Goal: Navigation & Orientation: Find specific page/section

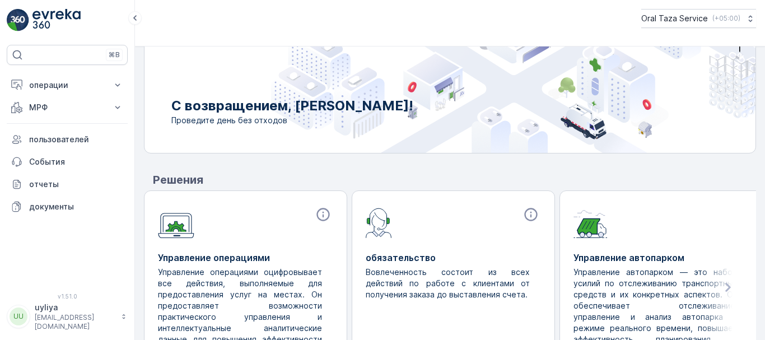
scroll to position [41, 0]
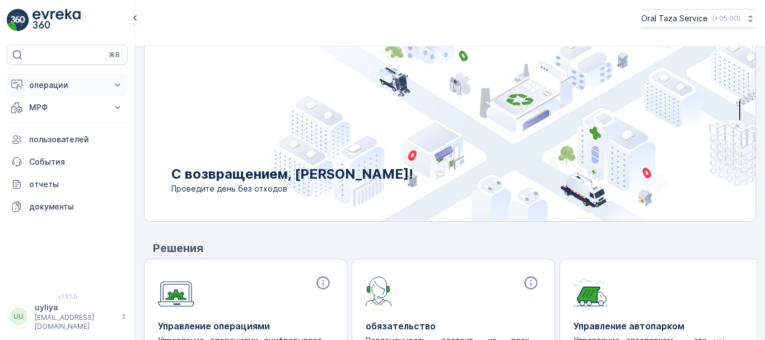
click at [63, 86] on p "операции" at bounding box center [67, 84] width 76 height 11
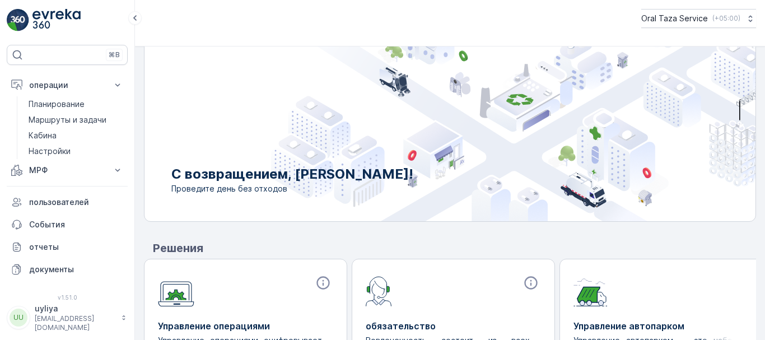
click at [179, 229] on div "С возвращением, uyliya! Проведите день без отходов Решения Управление операциям…" at bounding box center [450, 151] width 612 height 275
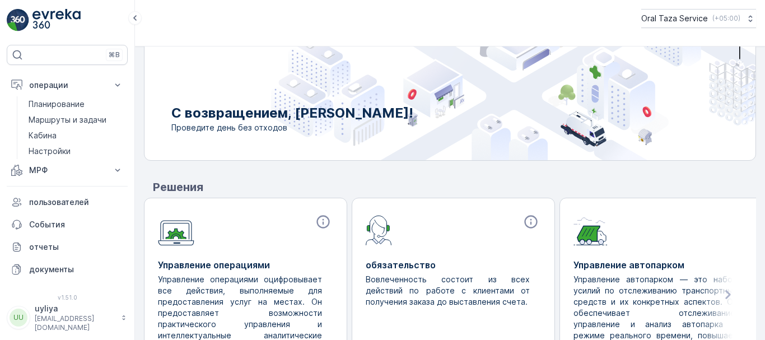
scroll to position [153, 0]
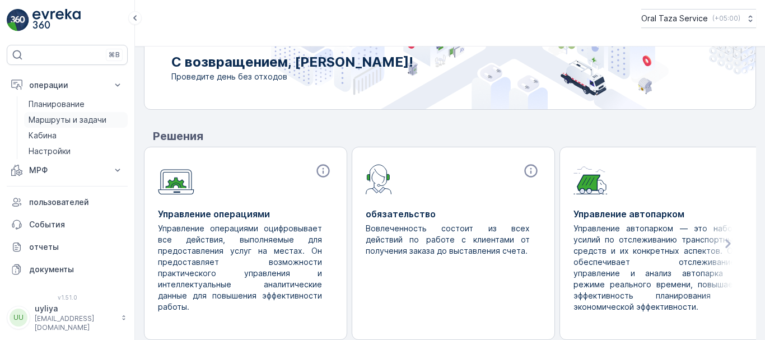
click at [50, 119] on p "Маршруты и задачи" at bounding box center [68, 119] width 78 height 11
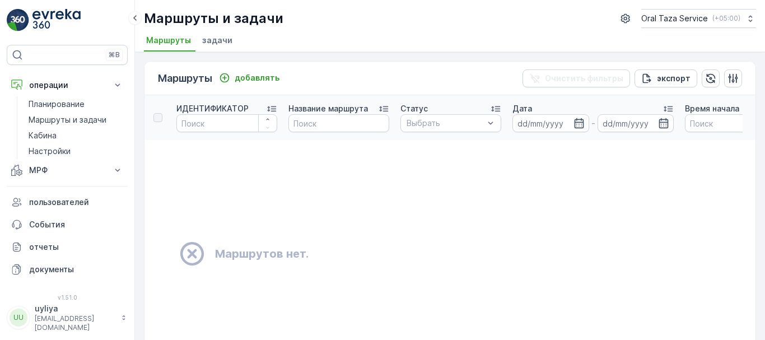
click at [181, 160] on td "Маршрутов нет." at bounding box center [523, 254] width 759 height 228
click at [61, 103] on p "Планирование" at bounding box center [57, 104] width 56 height 11
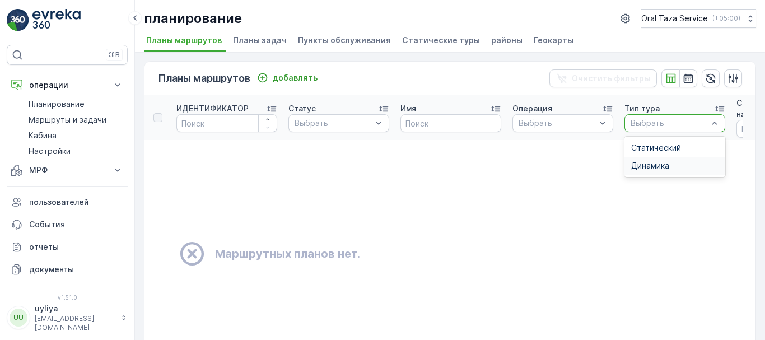
click at [605, 199] on td "Маршрутных планов нет." at bounding box center [493, 254] width 698 height 228
click at [668, 77] on icon "button" at bounding box center [671, 78] width 10 height 10
click at [683, 77] on icon "button" at bounding box center [687, 78] width 11 height 11
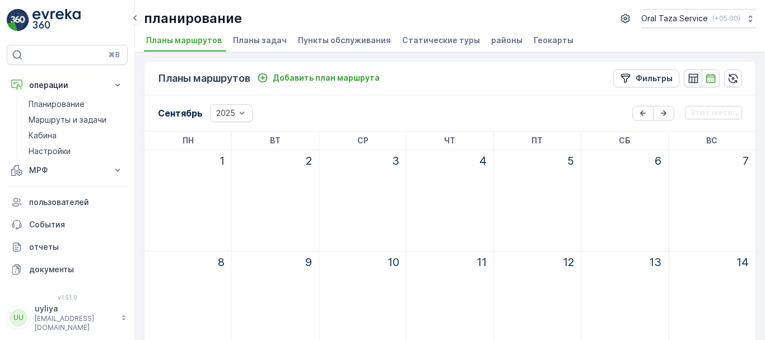
click at [687, 76] on icon "button" at bounding box center [692, 78] width 11 height 11
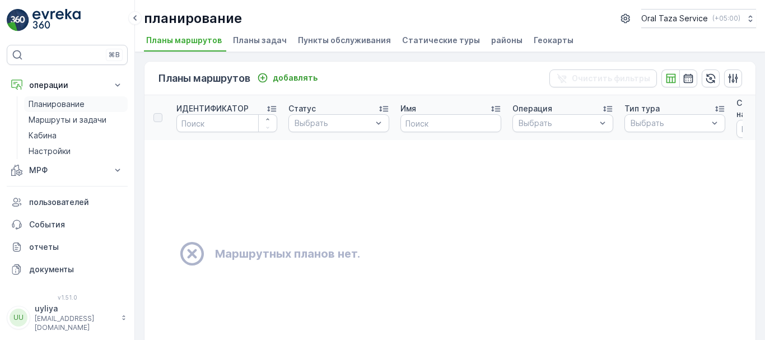
click at [86, 109] on link "Планирование" at bounding box center [76, 104] width 104 height 16
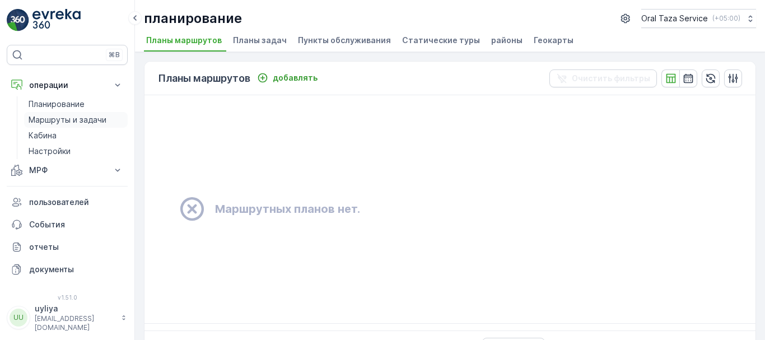
click at [89, 118] on p "Маршруты и задачи" at bounding box center [68, 119] width 78 height 11
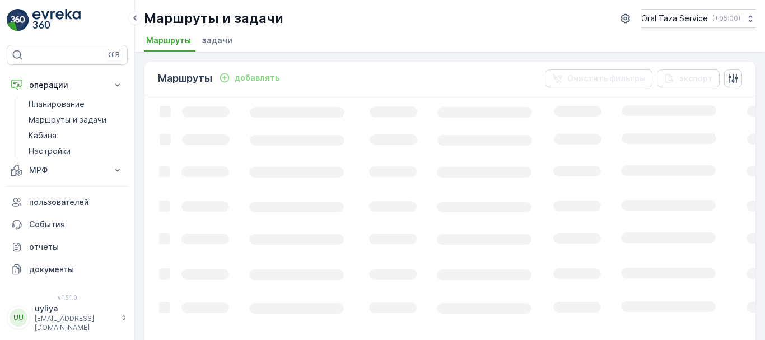
click at [20, 18] on img at bounding box center [18, 20] width 22 height 22
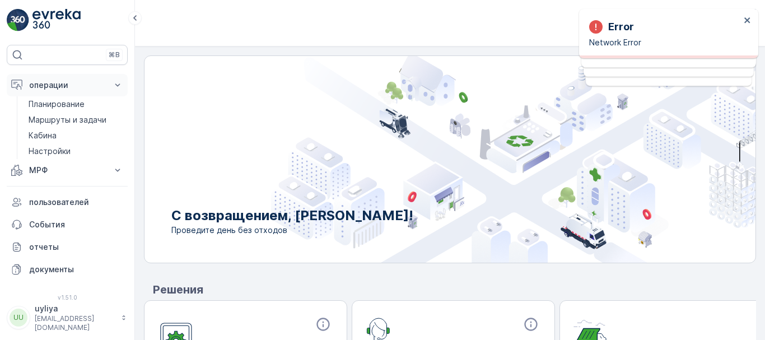
click at [49, 82] on p "операции" at bounding box center [67, 84] width 76 height 11
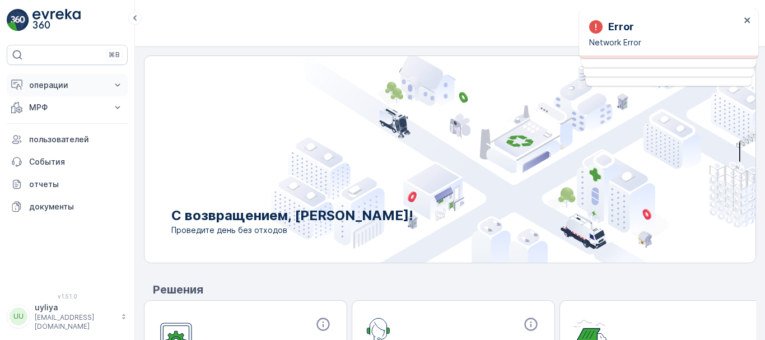
click at [63, 87] on p "операции" at bounding box center [67, 84] width 76 height 11
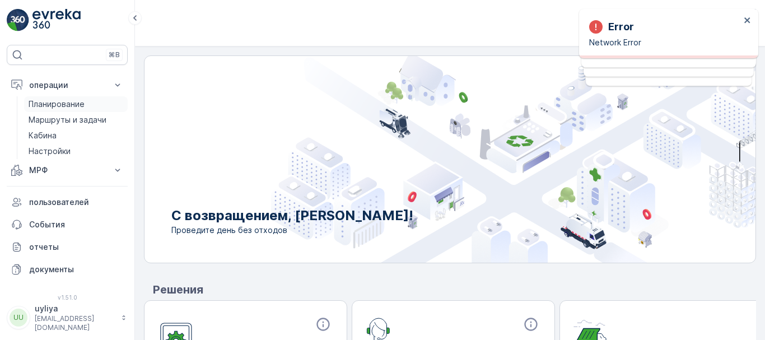
click at [69, 105] on p "Планирование" at bounding box center [57, 104] width 56 height 11
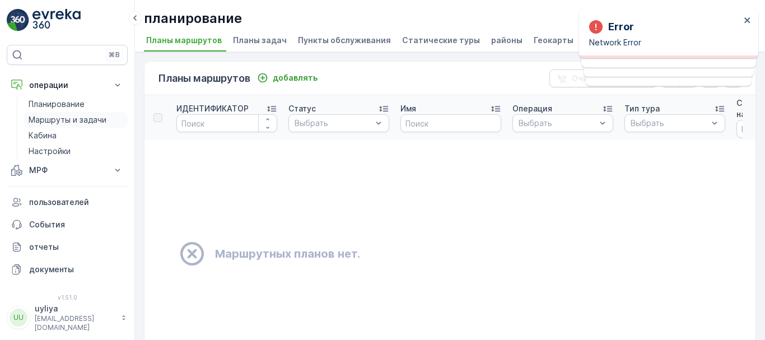
click at [74, 116] on p "Маршруты и задачи" at bounding box center [68, 119] width 78 height 11
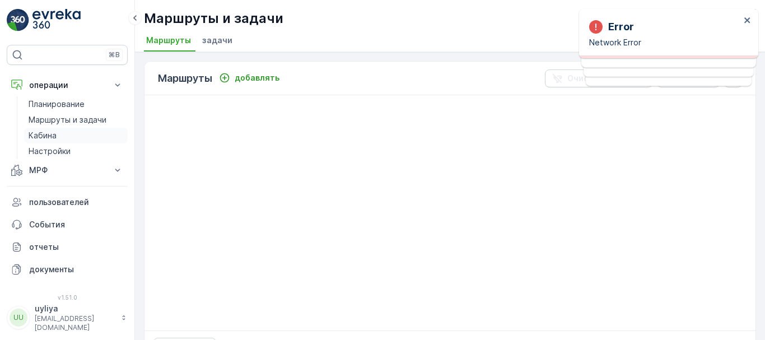
click at [71, 134] on link "Кабина" at bounding box center [76, 136] width 104 height 16
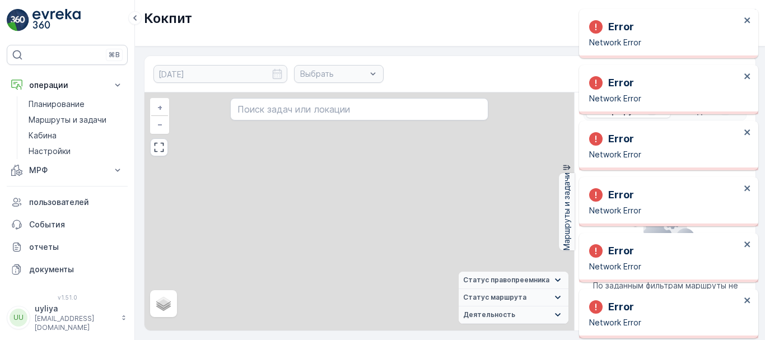
click at [751, 13] on div "Error Network Error Error Network Error Error Network Error Error Network Error…" at bounding box center [666, 11] width 179 height 4
click at [743, 17] on div "Error Network Error" at bounding box center [665, 34] width 158 height 36
click at [747, 21] on icon "close" at bounding box center [747, 20] width 8 height 9
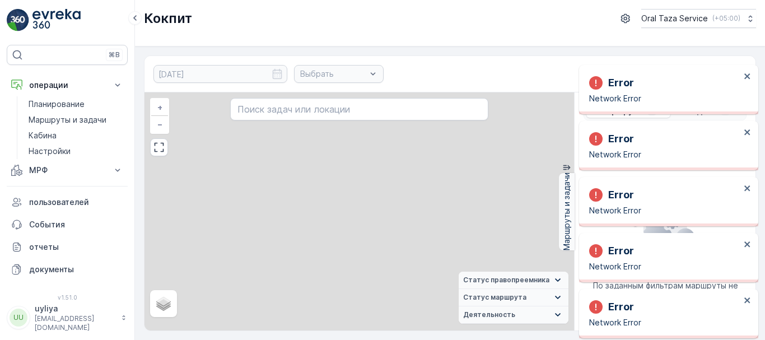
click at [747, 65] on div "Error Network Error" at bounding box center [668, 89] width 179 height 49
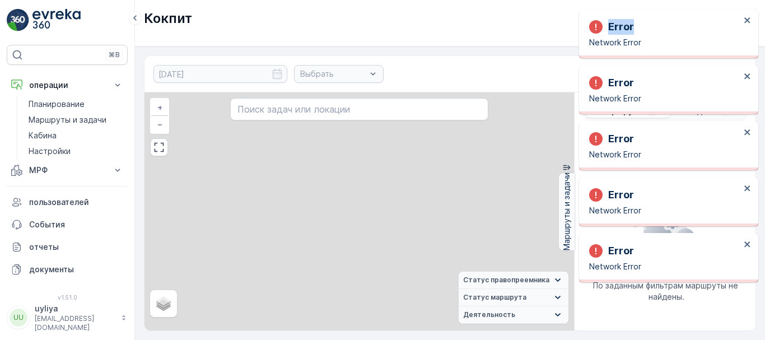
click at [742, 24] on div "Error Network Error" at bounding box center [665, 34] width 158 height 36
click at [746, 21] on icon "close" at bounding box center [747, 20] width 6 height 6
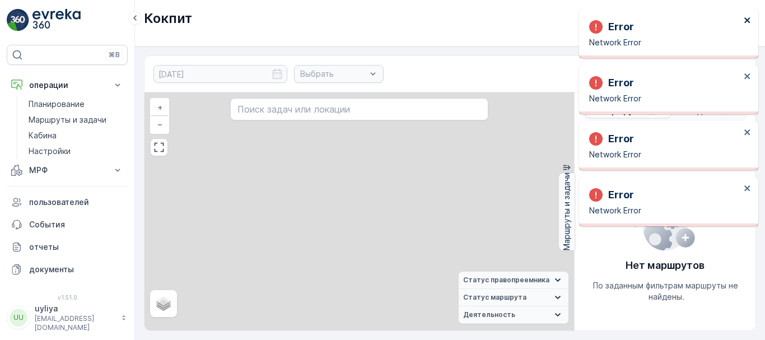
click at [748, 25] on button "close" at bounding box center [747, 21] width 8 height 11
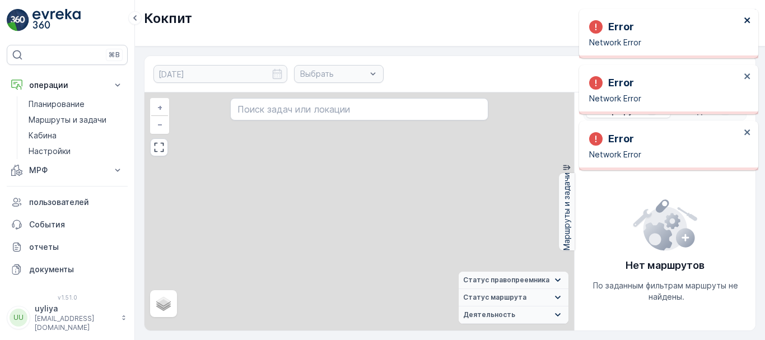
click at [745, 26] on button "close" at bounding box center [747, 21] width 8 height 11
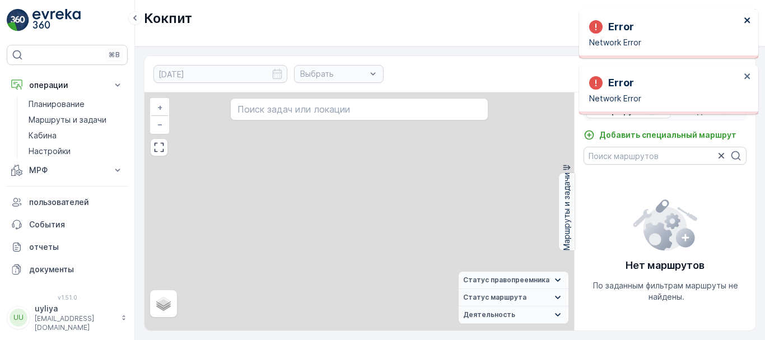
click at [746, 15] on div "Error Network Error" at bounding box center [668, 33] width 179 height 49
click at [745, 20] on icon "close" at bounding box center [747, 20] width 8 height 9
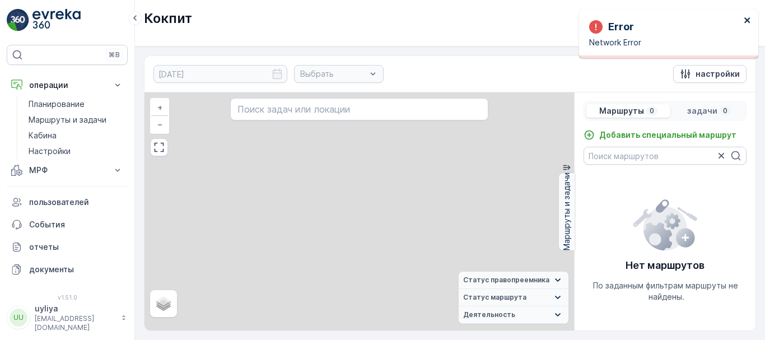
drag, startPoint x: 746, startPoint y: 21, endPoint x: 743, endPoint y: 38, distance: 16.5
click at [746, 21] on icon "close" at bounding box center [747, 20] width 6 height 6
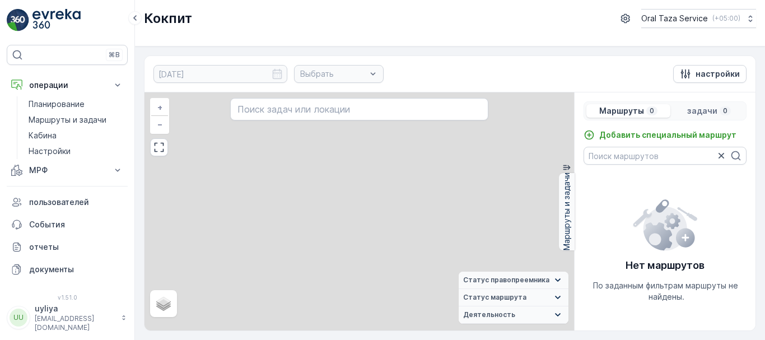
click at [562, 62] on div "24.09.2025 Выбрать настройки" at bounding box center [449, 74] width 611 height 36
click at [160, 141] on button "button" at bounding box center [159, 147] width 18 height 18
click at [63, 91] on button "операции" at bounding box center [67, 85] width 121 height 22
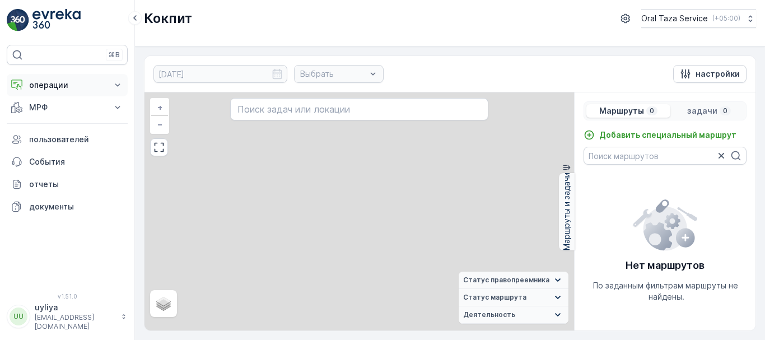
click at [63, 87] on p "операции" at bounding box center [67, 84] width 76 height 11
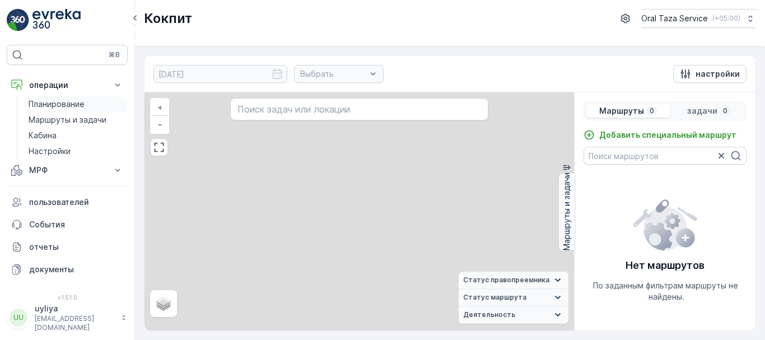
click at [60, 98] on link "Планирование" at bounding box center [76, 104] width 104 height 16
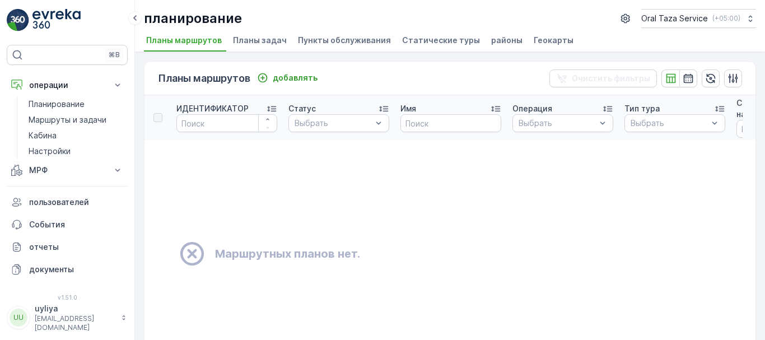
click at [539, 36] on span "Геокарты" at bounding box center [554, 40] width 40 height 11
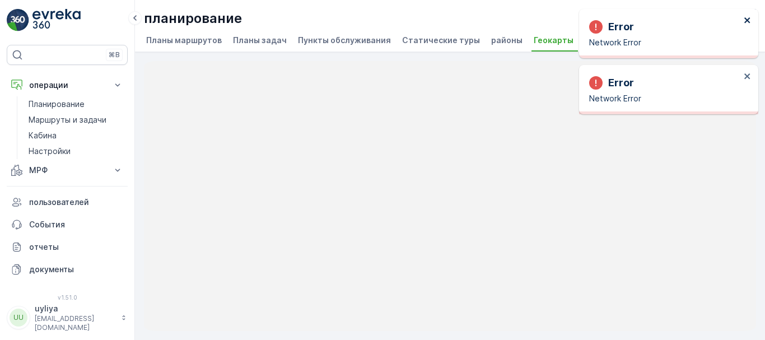
click at [748, 21] on icon "close" at bounding box center [747, 20] width 8 height 9
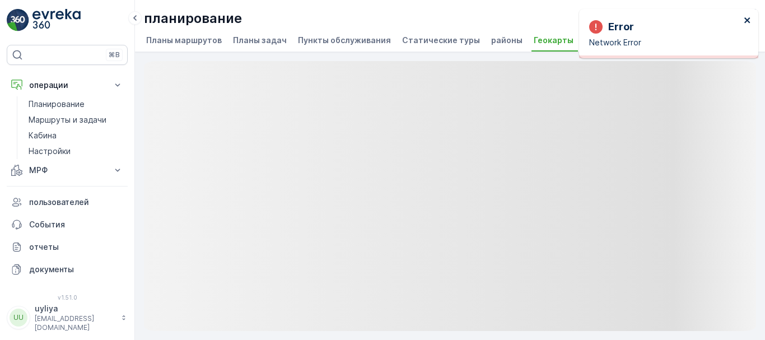
click at [744, 24] on icon "close" at bounding box center [747, 20] width 8 height 9
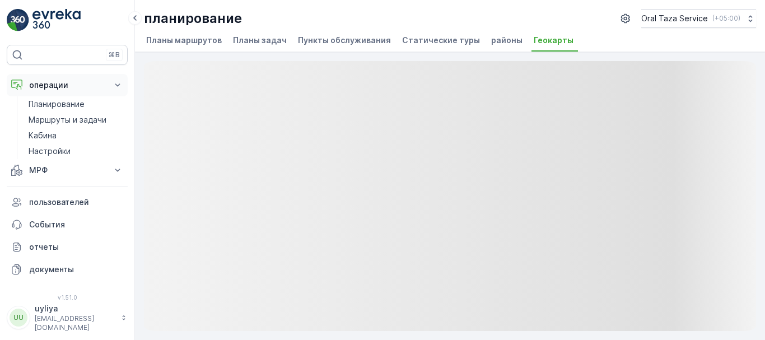
click at [43, 86] on p "операции" at bounding box center [67, 84] width 76 height 11
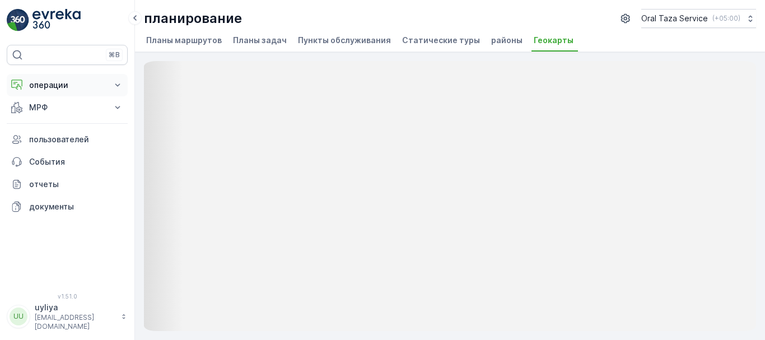
click at [43, 86] on p "операции" at bounding box center [67, 84] width 76 height 11
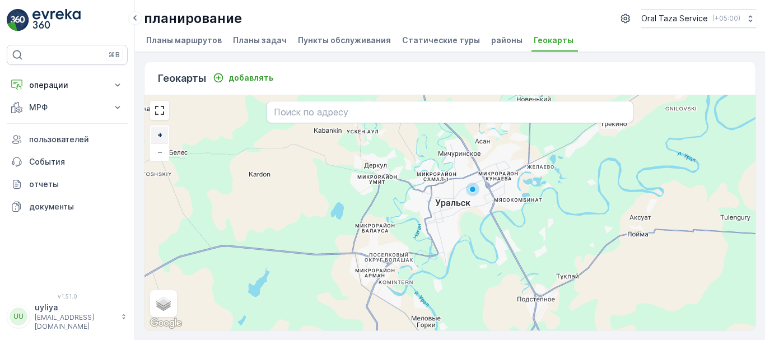
click at [159, 135] on span "+" at bounding box center [159, 135] width 5 height 10
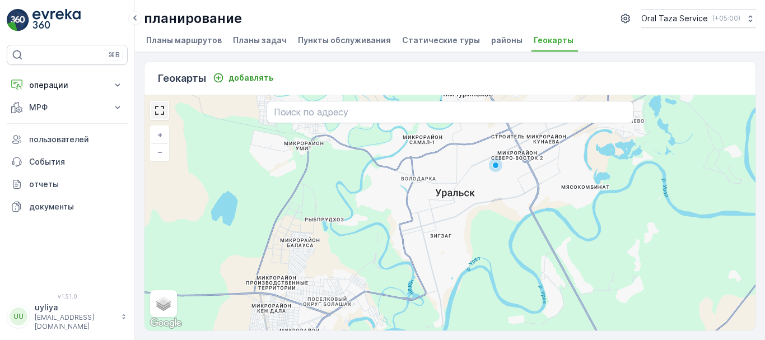
click at [160, 110] on link at bounding box center [159, 110] width 17 height 17
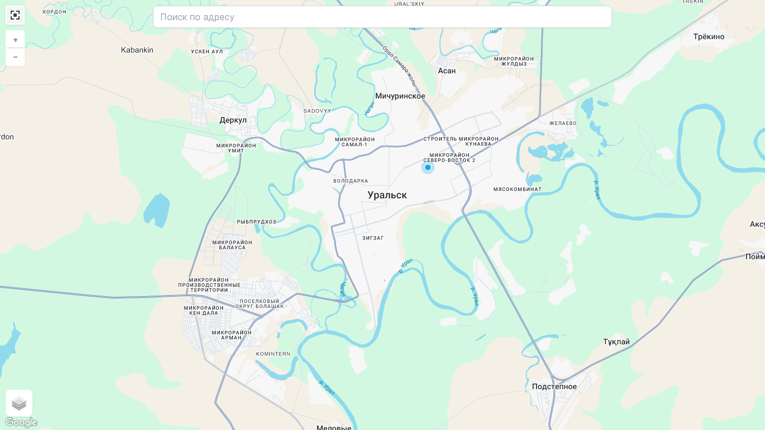
click at [17, 16] on link at bounding box center [15, 15] width 17 height 17
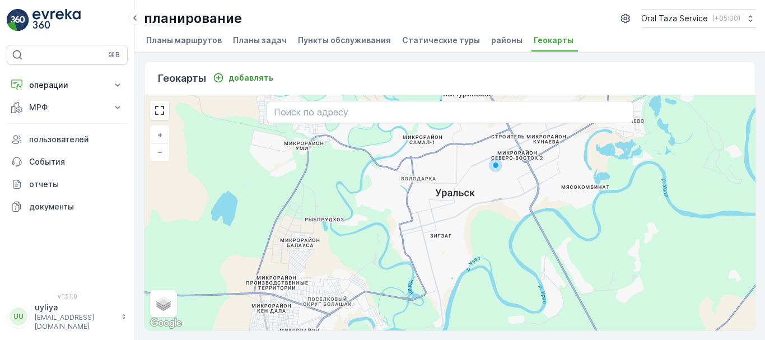
click at [162, 161] on div "+ − спутниковое Дорожная карта местность Гибридный Leaflet Быстрые клавиши Карт…" at bounding box center [449, 212] width 611 height 235
